Goal: Task Accomplishment & Management: Use online tool/utility

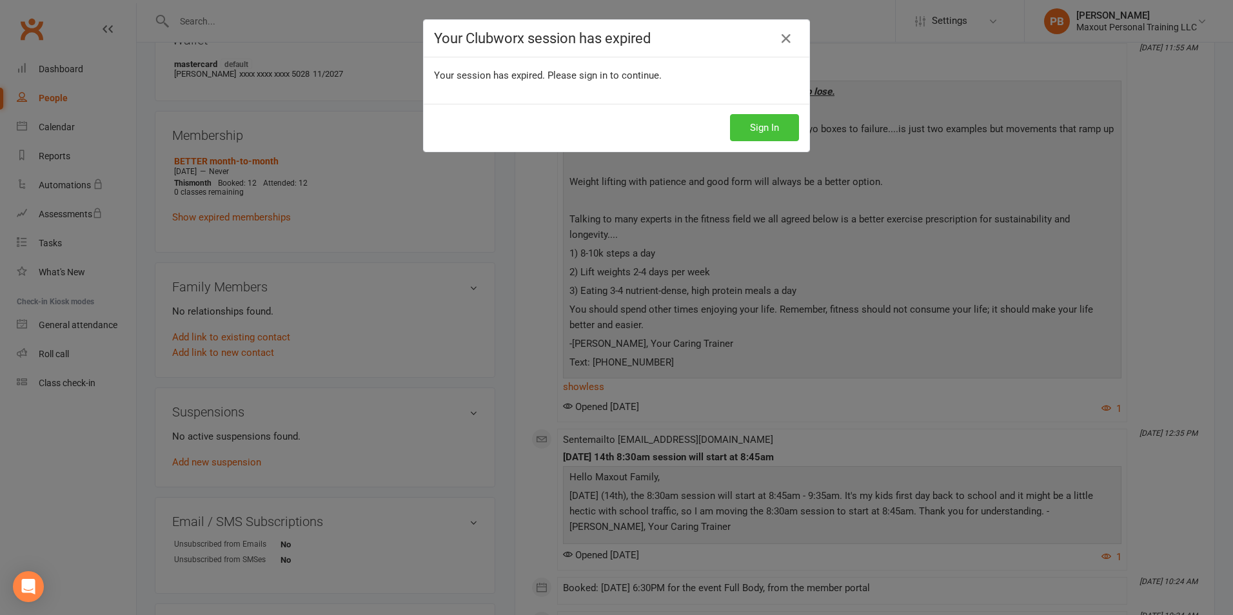
click at [758, 125] on button "Sign In" at bounding box center [764, 127] width 69 height 27
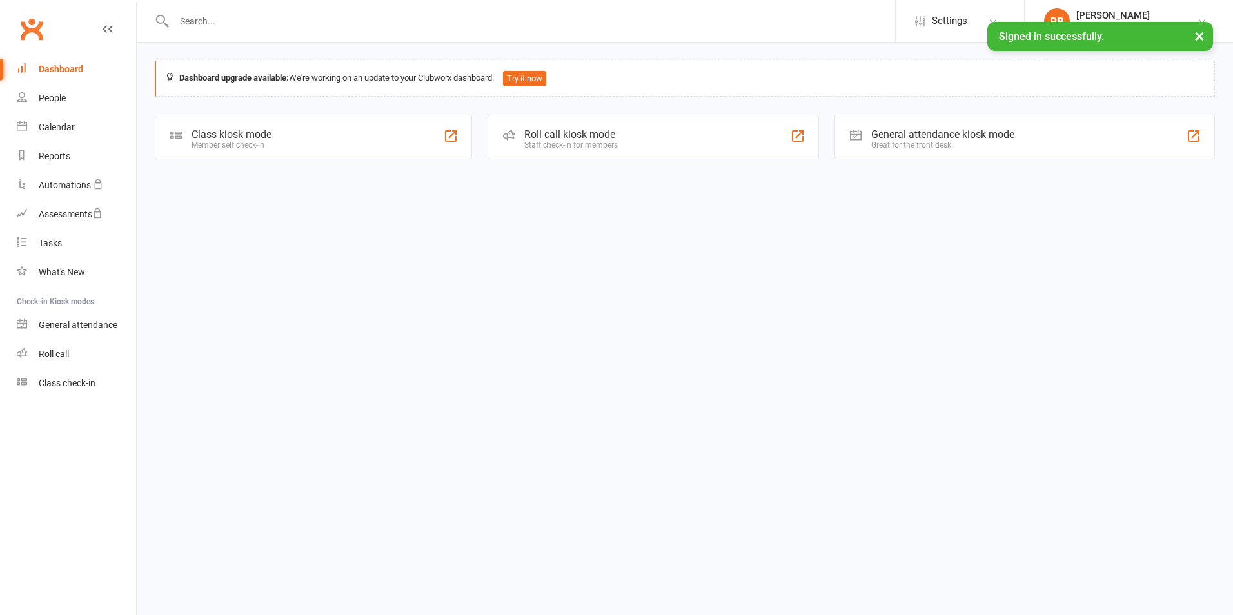
click at [581, 130] on div "Roll call kiosk mode" at bounding box center [571, 134] width 94 height 12
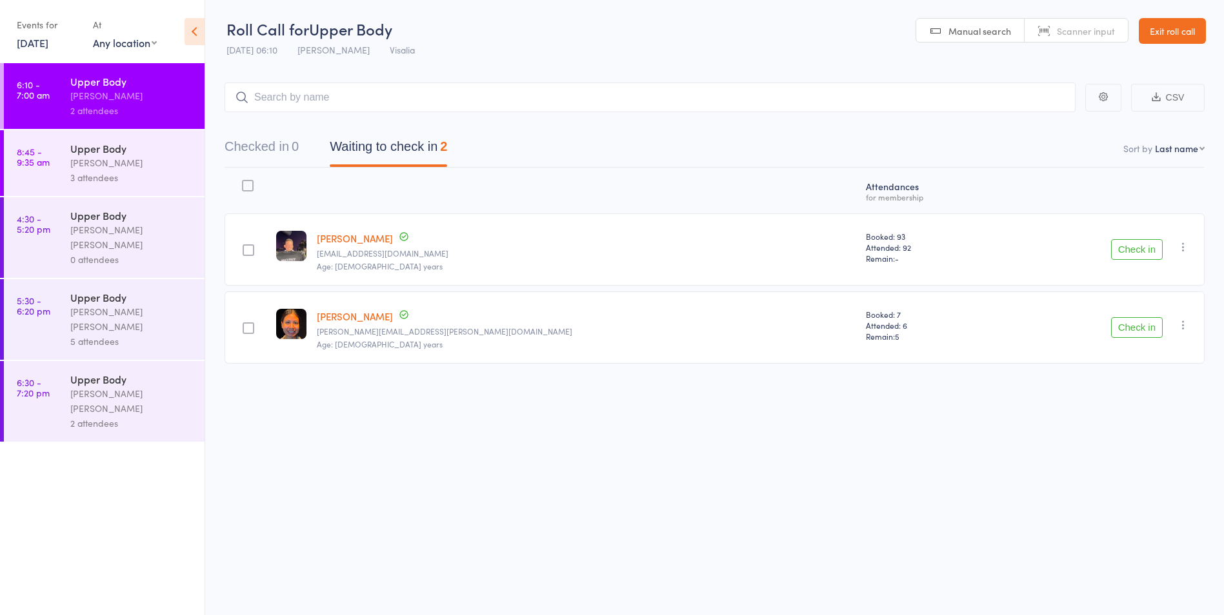
click at [101, 175] on div "3 attendees" at bounding box center [131, 177] width 123 height 15
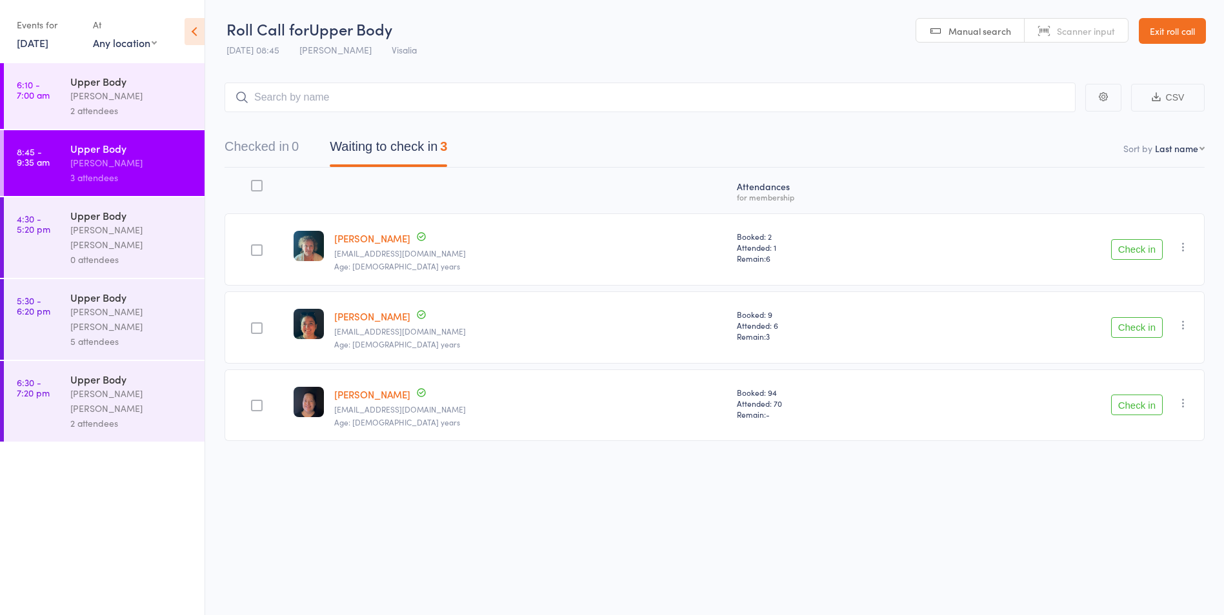
drag, startPoint x: 108, startPoint y: 36, endPoint x: 121, endPoint y: 19, distance: 21.2
click at [108, 36] on select "Any location Tulare Visalia" at bounding box center [125, 42] width 64 height 14
click at [172, 112] on div "2 attendees" at bounding box center [131, 110] width 123 height 15
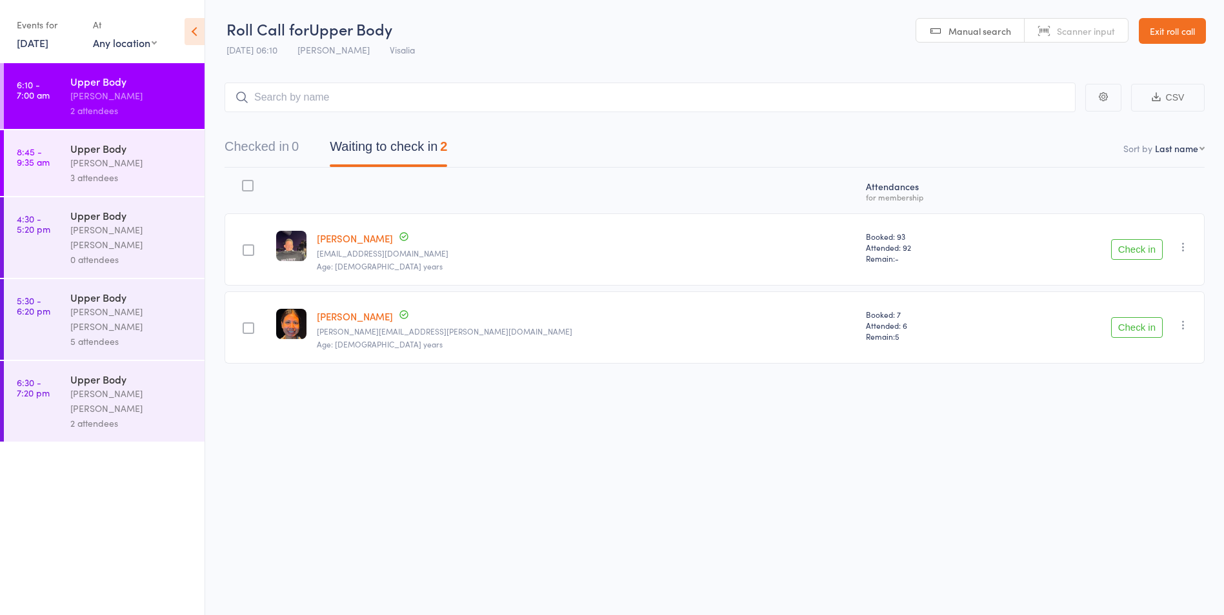
click at [1128, 249] on button "Check in" at bounding box center [1137, 249] width 52 height 21
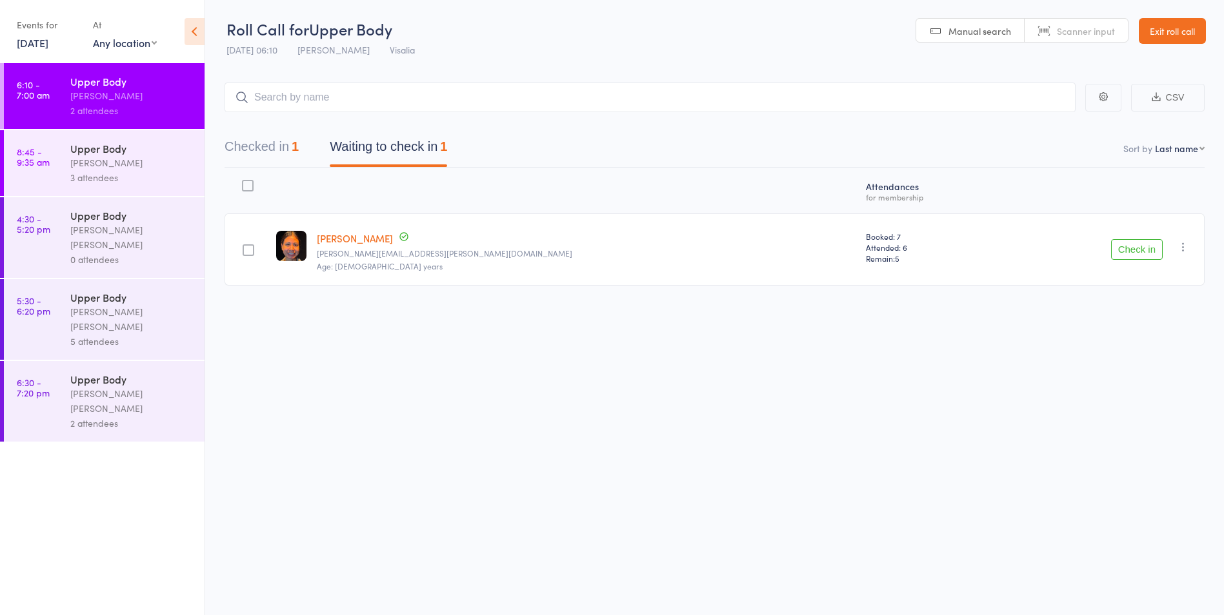
click at [365, 238] on link "[PERSON_NAME]" at bounding box center [355, 239] width 76 height 14
click at [317, 232] on link "Lety Garcia" at bounding box center [355, 239] width 76 height 14
click at [1111, 250] on button "Check in" at bounding box center [1137, 249] width 52 height 21
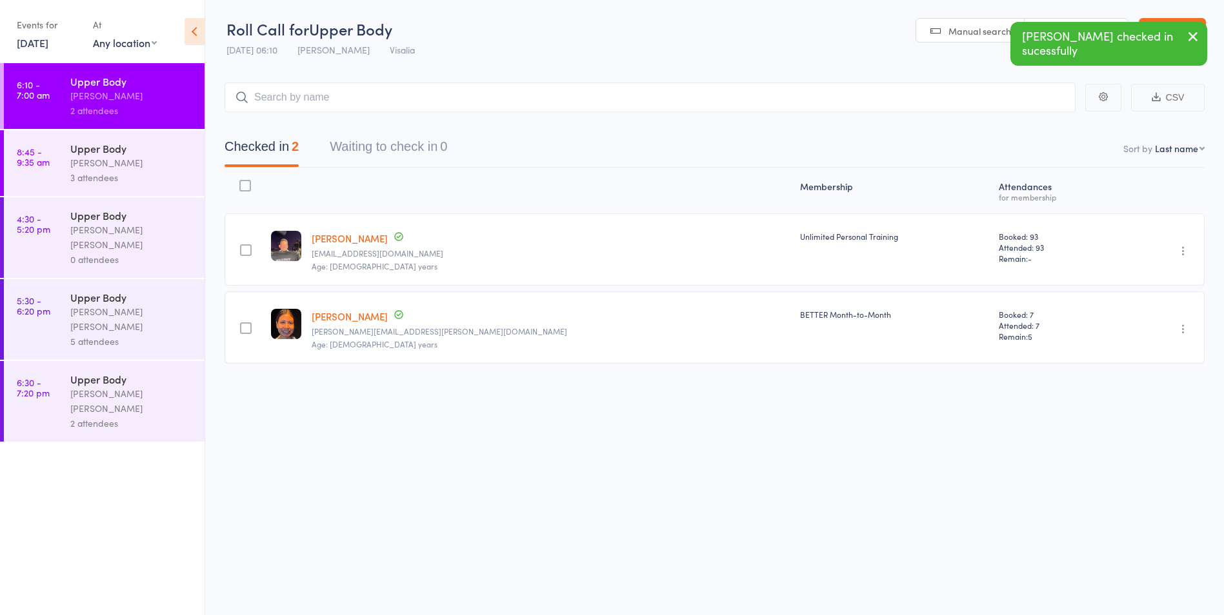
click at [373, 318] on link "[PERSON_NAME]" at bounding box center [350, 317] width 76 height 14
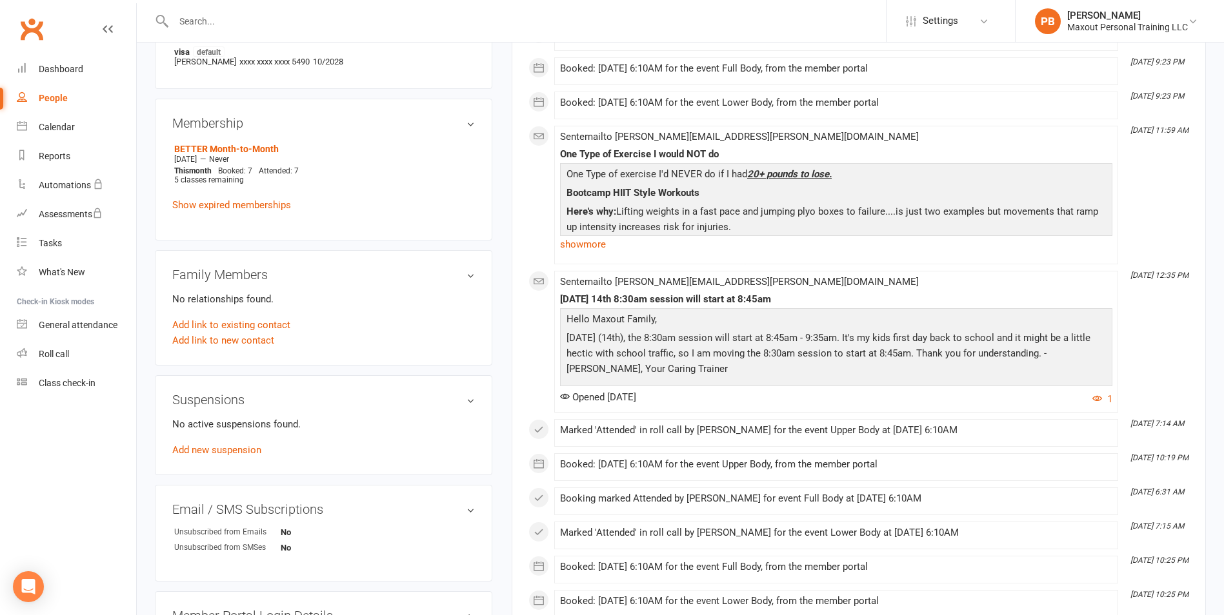
scroll to position [516, 0]
